Goal: Check status

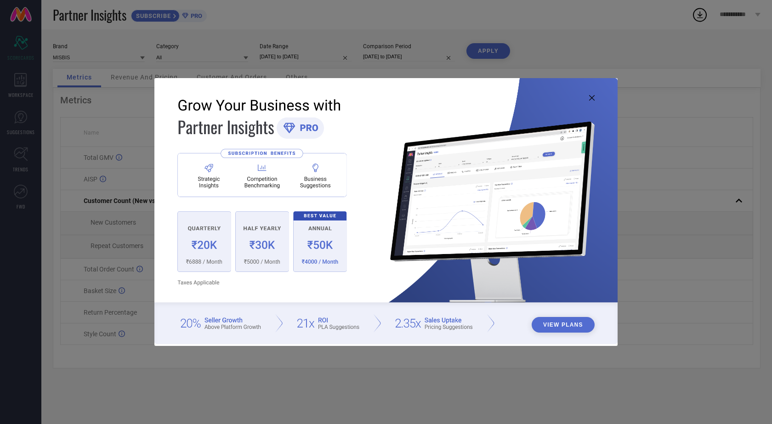
click at [593, 97] on icon at bounding box center [592, 98] width 6 height 6
click at [592, 95] on icon at bounding box center [592, 98] width 6 height 6
